Goal: Task Accomplishment & Management: Use online tool/utility

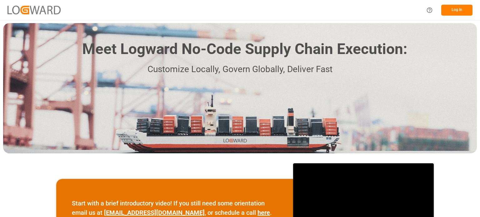
click at [448, 9] on button "Log In" at bounding box center [456, 10] width 31 height 11
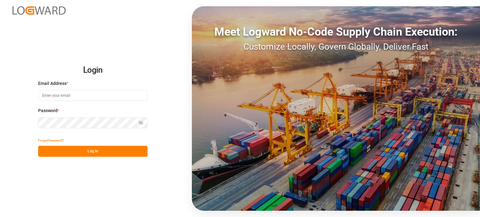
click at [87, 93] on input at bounding box center [92, 95] width 109 height 11
click at [0, 217] on com-1password-button at bounding box center [0, 217] width 0 height 0
type input "wasim.akram@logward.com"
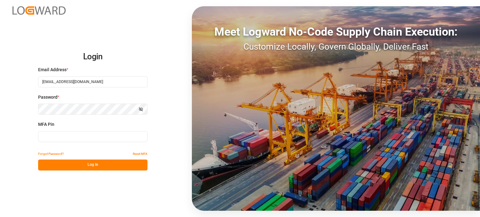
type input "638926"
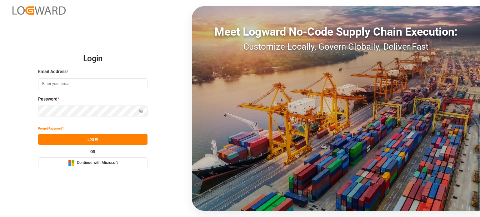
click at [95, 160] on span "Continue with Microsoft" at bounding box center [97, 163] width 41 height 6
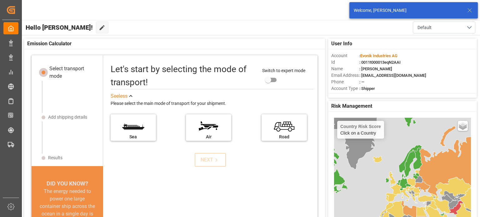
click at [471, 7] on icon at bounding box center [468, 10] width 7 height 7
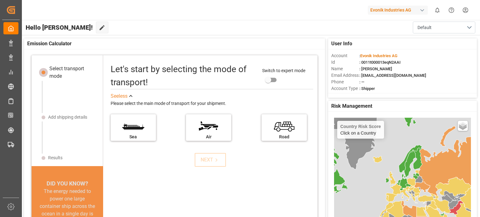
click at [419, 9] on div "button" at bounding box center [422, 10] width 6 height 6
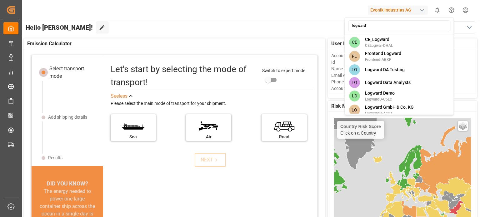
type input "logward"
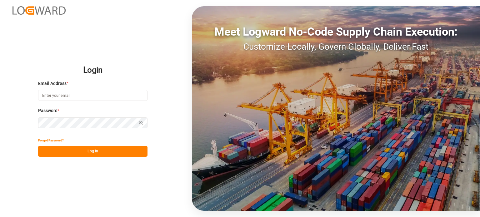
click at [83, 95] on input at bounding box center [92, 95] width 109 height 11
type input "wasim.akram@logward.com"
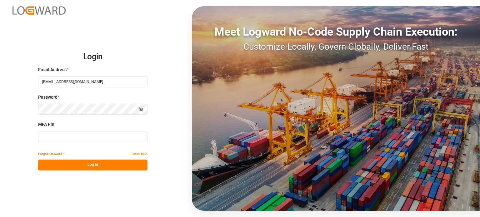
type input "494488"
click at [95, 136] on input "494488" at bounding box center [92, 136] width 109 height 11
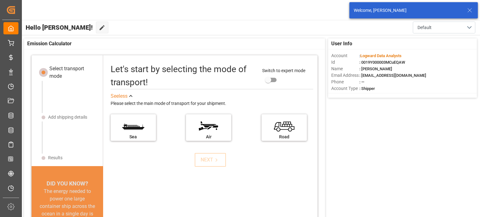
click at [468, 9] on icon at bounding box center [468, 10] width 7 height 7
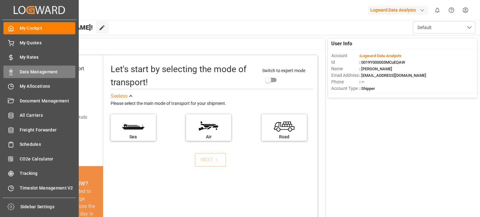
click at [34, 72] on span "Data Management" at bounding box center [48, 72] width 56 height 7
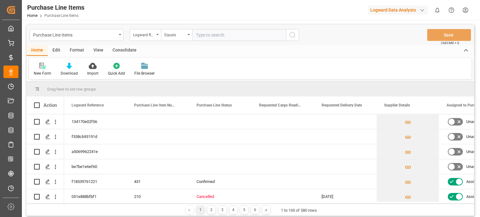
click at [41, 68] on icon at bounding box center [42, 66] width 6 height 6
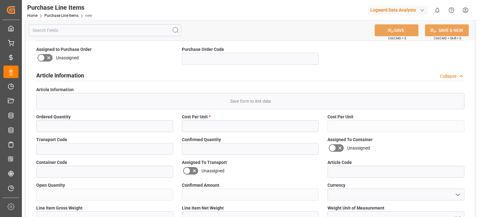
scroll to position [125, 0]
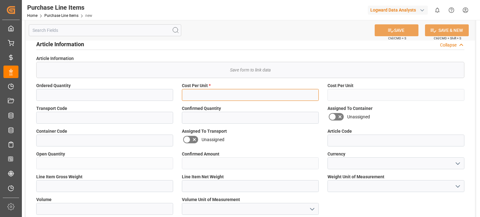
click at [213, 95] on input "text" at bounding box center [250, 95] width 137 height 12
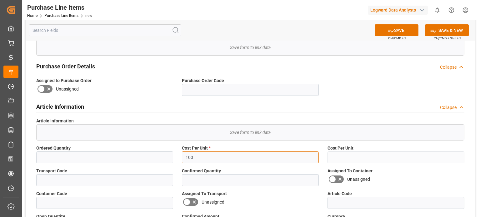
scroll to position [0, 0]
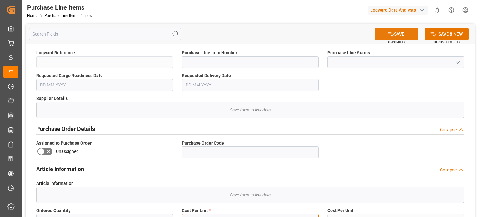
type input "100"
click at [396, 33] on button "SAVE" at bounding box center [396, 34] width 44 height 12
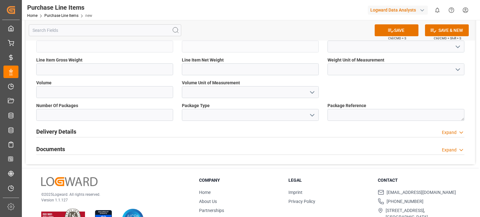
scroll to position [263, 0]
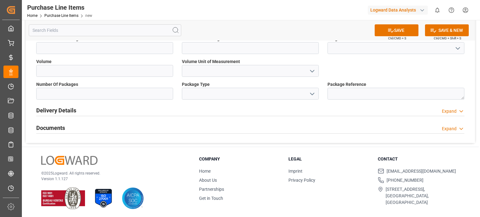
click at [448, 111] on div "Expand" at bounding box center [448, 111] width 15 height 7
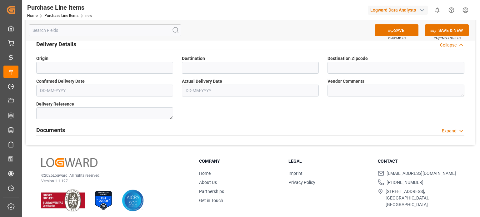
scroll to position [331, 0]
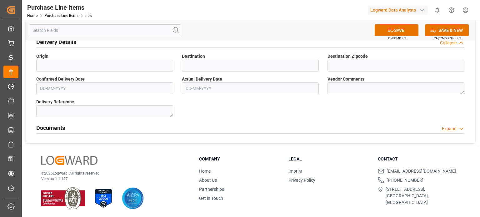
click at [454, 128] on div "Expand" at bounding box center [448, 129] width 15 height 7
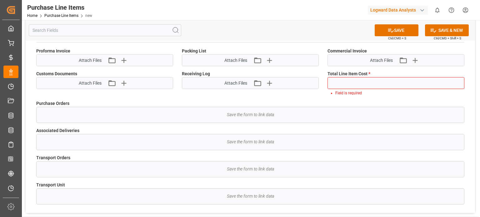
scroll to position [425, 0]
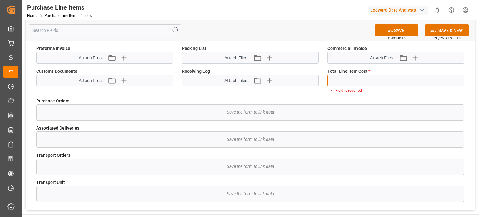
click at [354, 80] on input "text" at bounding box center [395, 81] width 137 height 12
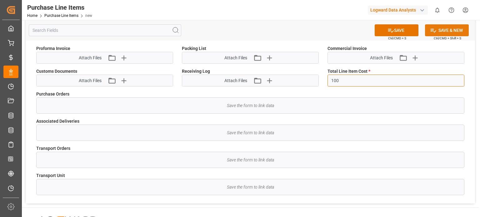
type input "100"
click at [437, 29] on button "SAVE & NEW" at bounding box center [447, 30] width 44 height 12
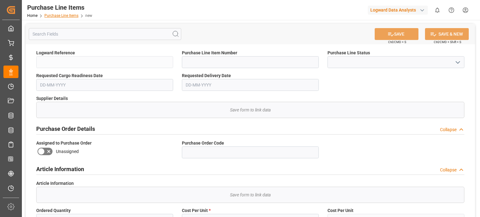
click at [65, 16] on link "Purchase Line Items" at bounding box center [61, 15] width 34 height 4
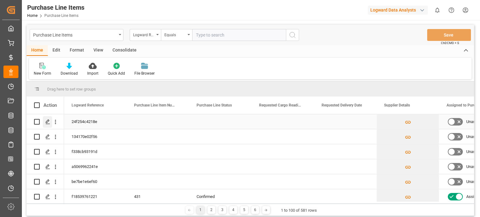
click at [47, 121] on icon "Press SPACE to select this row." at bounding box center [47, 121] width 5 height 5
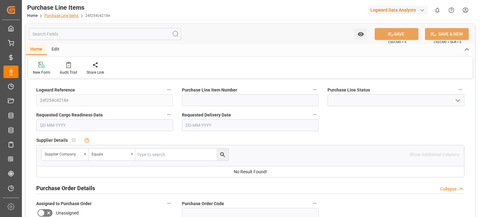
click at [58, 16] on link "Purchase Line Items" at bounding box center [61, 15] width 34 height 4
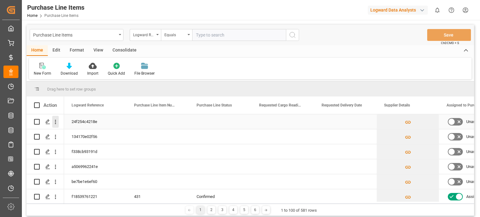
click at [55, 122] on icon "open menu" at bounding box center [55, 122] width 1 height 4
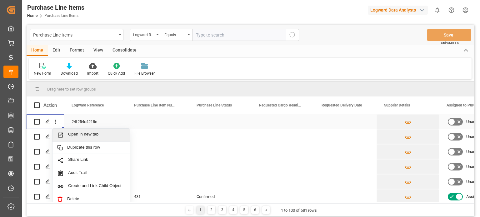
click at [74, 135] on span "Open in new tab" at bounding box center [96, 135] width 57 height 7
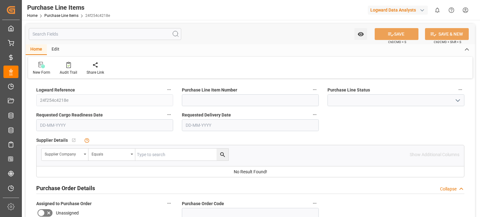
type input "100"
click at [63, 15] on link "Purchase Line Items" at bounding box center [61, 15] width 34 height 4
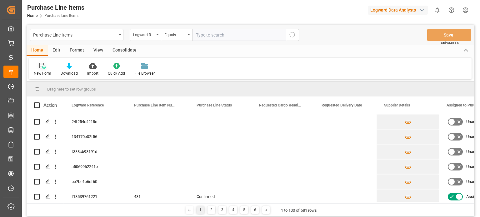
click at [41, 66] on icon at bounding box center [41, 66] width 4 height 6
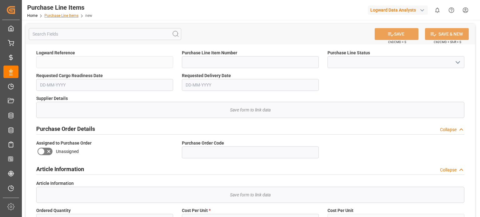
click at [62, 16] on link "Purchase Line Items" at bounding box center [61, 15] width 34 height 4
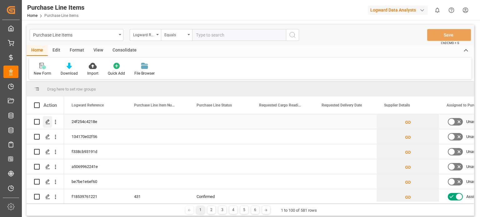
click at [50, 121] on icon "Press SPACE to select this row." at bounding box center [47, 121] width 5 height 5
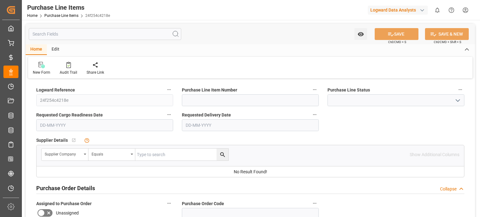
click at [58, 48] on div "Edit" at bounding box center [55, 49] width 17 height 11
click at [42, 66] on icon at bounding box center [40, 65] width 4 height 5
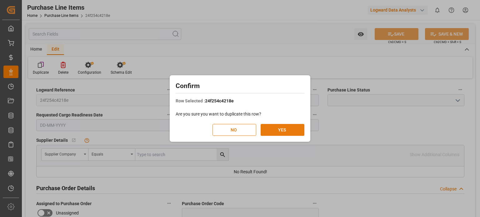
click at [274, 128] on button "YES" at bounding box center [282, 130] width 44 height 12
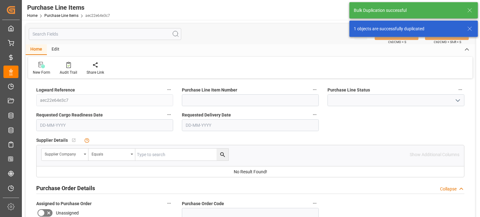
type input "100"
